Goal: Book appointment/travel/reservation

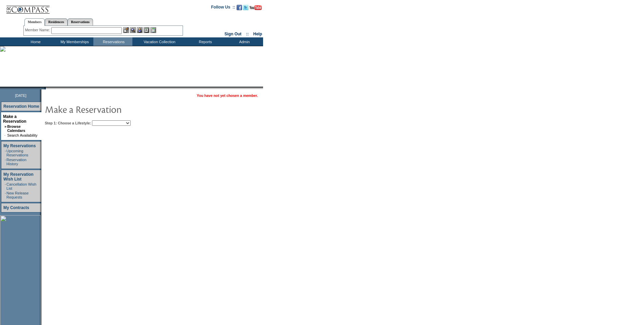
click at [109, 124] on select "Beach Leisure Metropolitan Mountain OIAL for Adventure OIAL for Couples OIAL fo…" at bounding box center [111, 122] width 39 height 5
select select "Beach"
click at [104, 121] on select "Beach Leisure Metropolitan Mountain OIAL for Adventure OIAL for Couples OIAL fo…" at bounding box center [111, 122] width 39 height 5
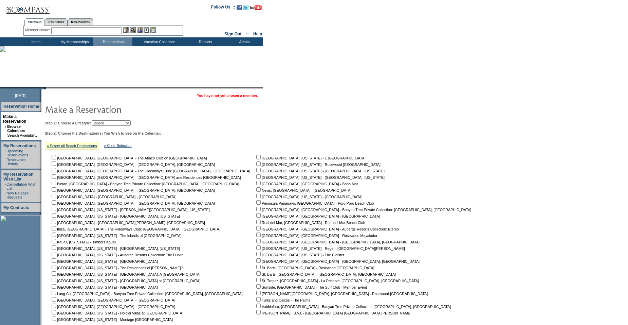
click at [256, 198] on input "checkbox" at bounding box center [258, 195] width 4 height 4
checkbox input "true"
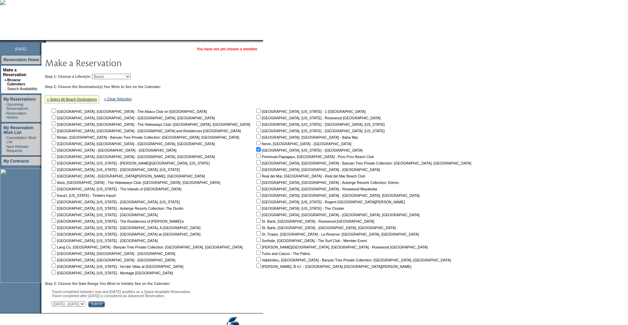
scroll to position [83, 0]
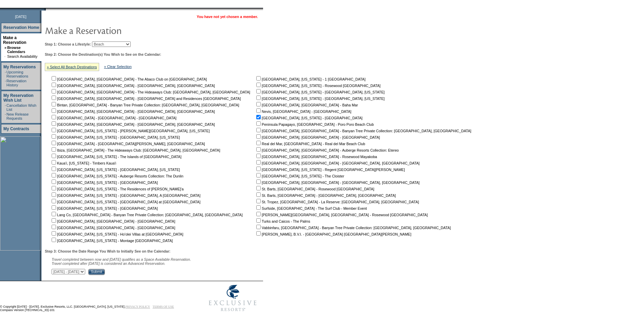
click at [105, 270] on input "Submit" at bounding box center [96, 272] width 17 height 6
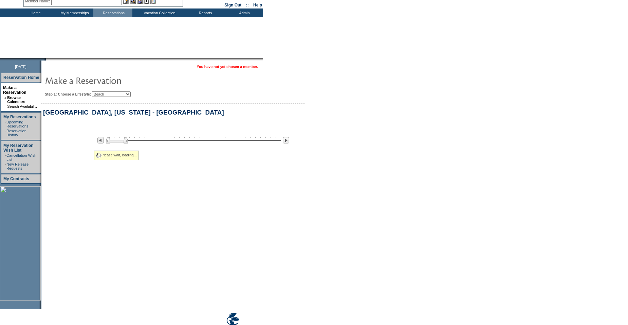
select select "Beach"
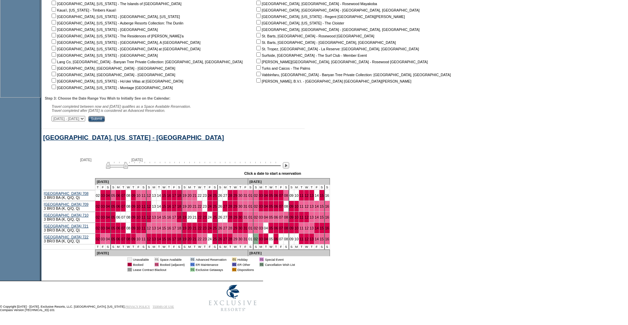
scroll to position [240, 0]
